Goal: Task Accomplishment & Management: Manage account settings

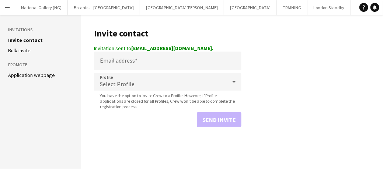
scroll to position [0, 334]
click at [6, 10] on app-icon "Menu" at bounding box center [7, 7] width 6 height 6
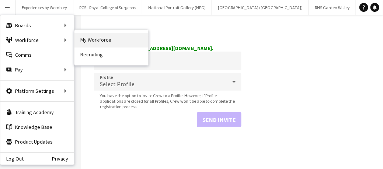
click at [90, 37] on link "My Workforce" at bounding box center [111, 40] width 74 height 15
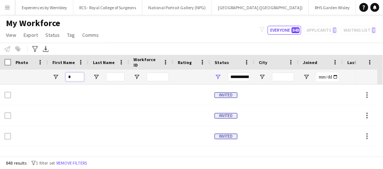
type input "*"
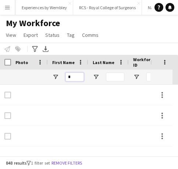
click at [76, 77] on input "*" at bounding box center [75, 77] width 18 height 9
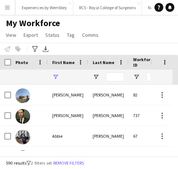
click at [76, 77] on div at bounding box center [75, 77] width 18 height 15
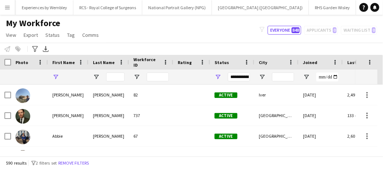
click at [7, 7] on app-icon "Menu" at bounding box center [7, 7] width 6 height 6
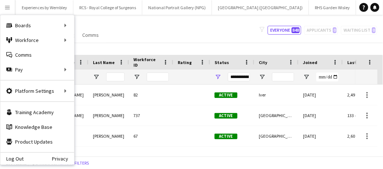
click at [7, 7] on app-icon "Menu" at bounding box center [7, 7] width 6 height 6
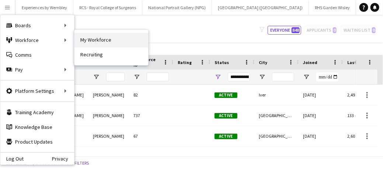
click at [90, 43] on link "My Workforce" at bounding box center [111, 40] width 74 height 15
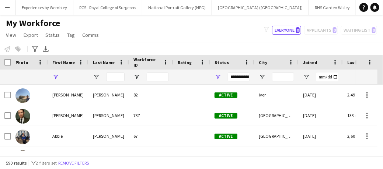
click at [64, 76] on div at bounding box center [68, 77] width 41 height 15
click at [122, 81] on input "Last Name Filter Input" at bounding box center [115, 77] width 18 height 9
click at [65, 63] on span "First Name" at bounding box center [63, 63] width 22 height 6
click at [80, 61] on span at bounding box center [80, 62] width 7 height 7
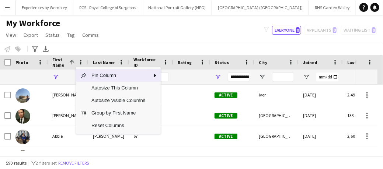
click at [67, 68] on div "First Name 1" at bounding box center [68, 62] width 32 height 15
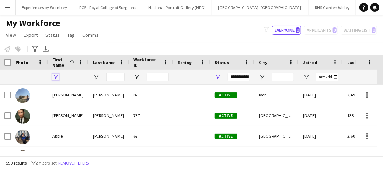
click at [56, 74] on span "Open Filter Menu" at bounding box center [55, 77] width 7 height 7
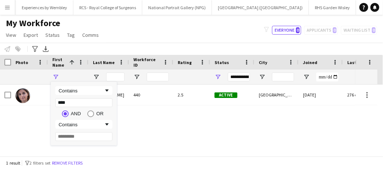
type input "*****"
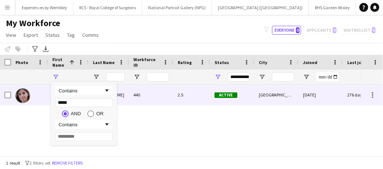
click at [29, 104] on div at bounding box center [22, 95] width 15 height 21
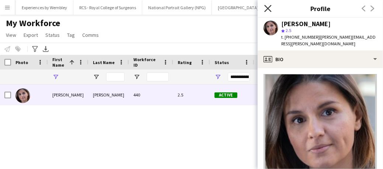
click at [267, 7] on icon "Close pop-in" at bounding box center [267, 8] width 7 height 7
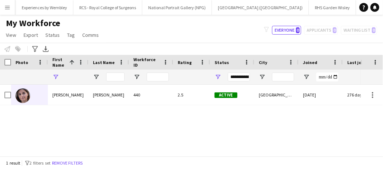
click at [7, 9] on app-icon "Menu" at bounding box center [7, 7] width 6 height 6
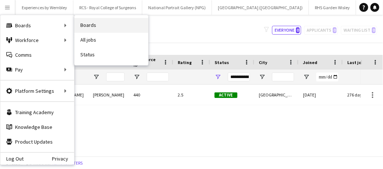
click at [86, 24] on link "Boards" at bounding box center [111, 25] width 74 height 15
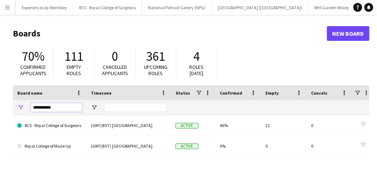
drag, startPoint x: 59, startPoint y: 110, endPoint x: 22, endPoint y: 106, distance: 37.1
click at [22, 106] on div "**********" at bounding box center [50, 107] width 74 height 15
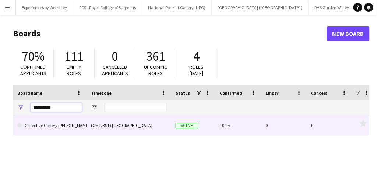
type input "**********"
click at [54, 124] on link "Collective Gallery [PERSON_NAME]" at bounding box center [49, 125] width 65 height 21
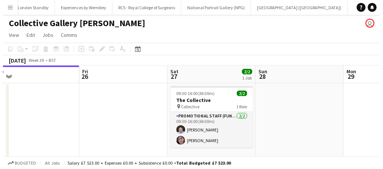
scroll to position [0, 307]
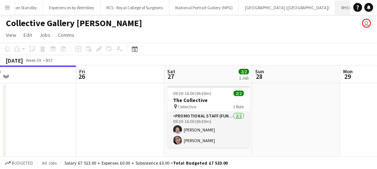
click at [336, 7] on button "RHS Garden Wisley Close" at bounding box center [359, 7] width 47 height 14
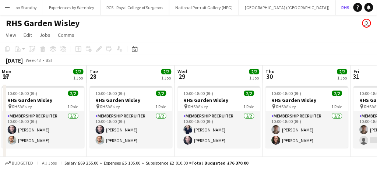
scroll to position [0, 198]
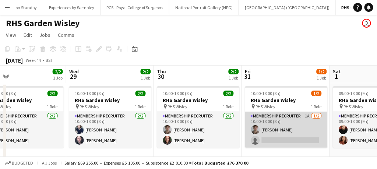
click at [290, 130] on app-card-role "Membership Recruiter 1A [DATE] 10:00-18:00 (8h) [PERSON_NAME] single-neutral-ac…" at bounding box center [286, 130] width 82 height 36
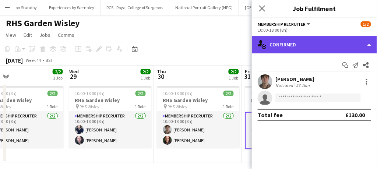
click at [292, 38] on div "single-neutral-actions-check-2 Confirmed" at bounding box center [314, 45] width 125 height 18
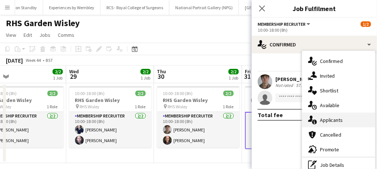
click at [312, 120] on icon at bounding box center [310, 119] width 5 height 6
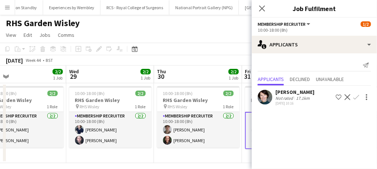
click at [358, 94] on app-icon "Confirm" at bounding box center [357, 97] width 6 height 6
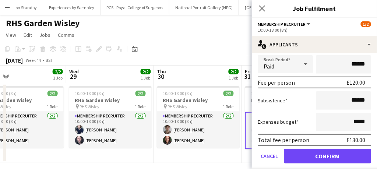
scroll to position [110, 0]
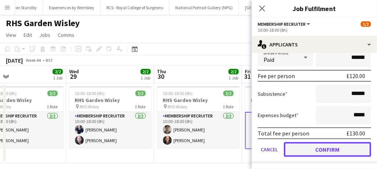
click at [296, 148] on button "Confirm" at bounding box center [327, 149] width 87 height 15
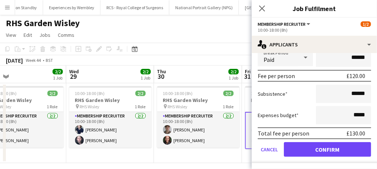
scroll to position [0, 0]
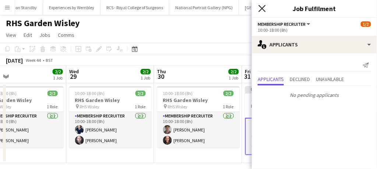
click at [261, 7] on icon at bounding box center [262, 8] width 7 height 7
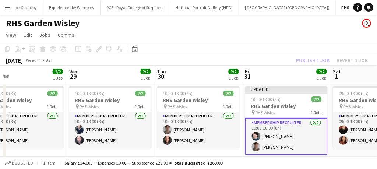
click at [300, 132] on app-card-role "Membership Recruiter [DATE] 10:00-18:00 (8h) [PERSON_NAME] [PERSON_NAME]" at bounding box center [286, 136] width 82 height 37
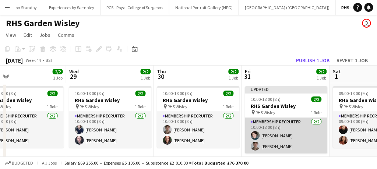
click at [300, 132] on app-card-role "Membership Recruiter [DATE] 10:00-18:00 (8h) [PERSON_NAME] [PERSON_NAME]" at bounding box center [286, 136] width 82 height 36
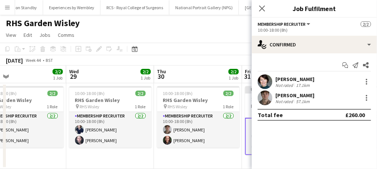
click at [223, 49] on app-toolbar "Copy Paste Paste Ctrl+V Paste with crew Ctrl+Shift+V Paste linked Job [GEOGRAPH…" at bounding box center [188, 49] width 377 height 13
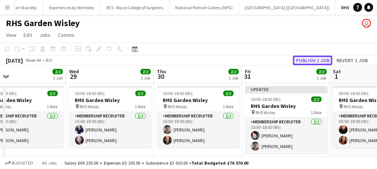
click at [307, 60] on button "Publish 1 job" at bounding box center [312, 61] width 39 height 10
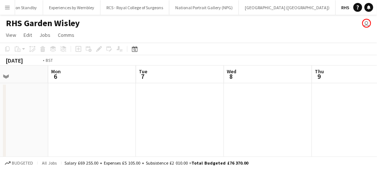
scroll to position [0, 214]
